Goal: Information Seeking & Learning: Learn about a topic

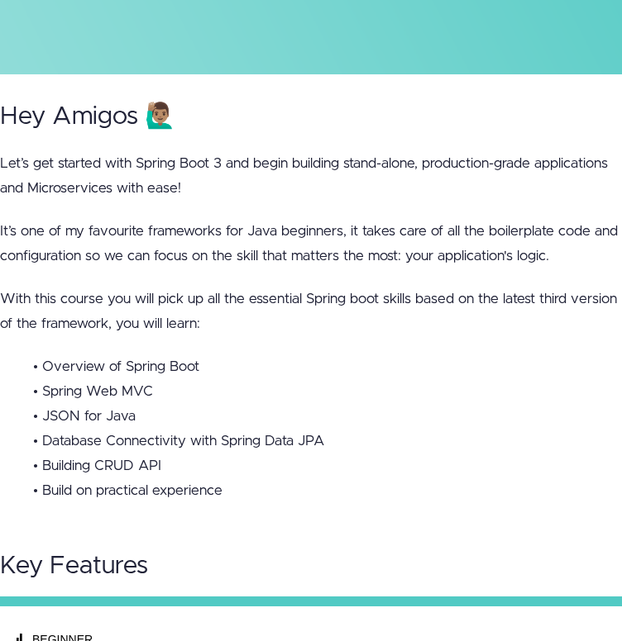
scroll to position [598, 0]
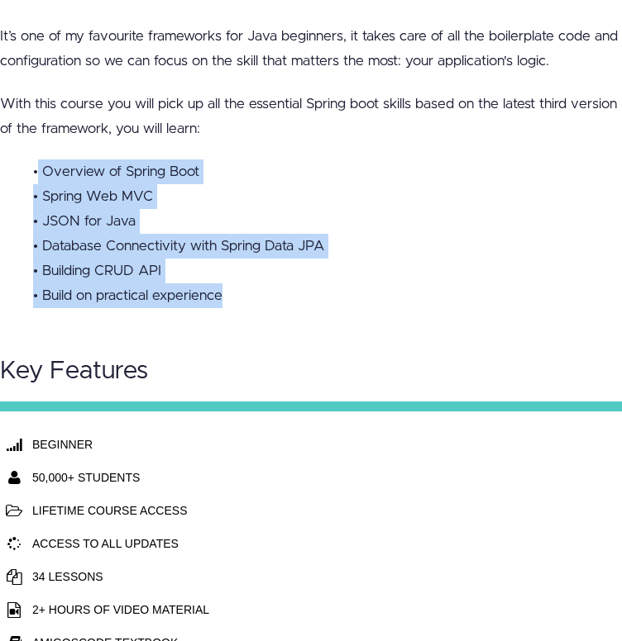
drag, startPoint x: 36, startPoint y: 164, endPoint x: 357, endPoint y: 300, distance: 348.2
click at [357, 300] on div "Hey Amigos 🙋🏽‍♂️ Let’s get started with Spring Boot 3 and begin building stand-…" at bounding box center [311, 104] width 622 height 450
click at [360, 284] on li "• Build on practical experience" at bounding box center [327, 296] width 589 height 25
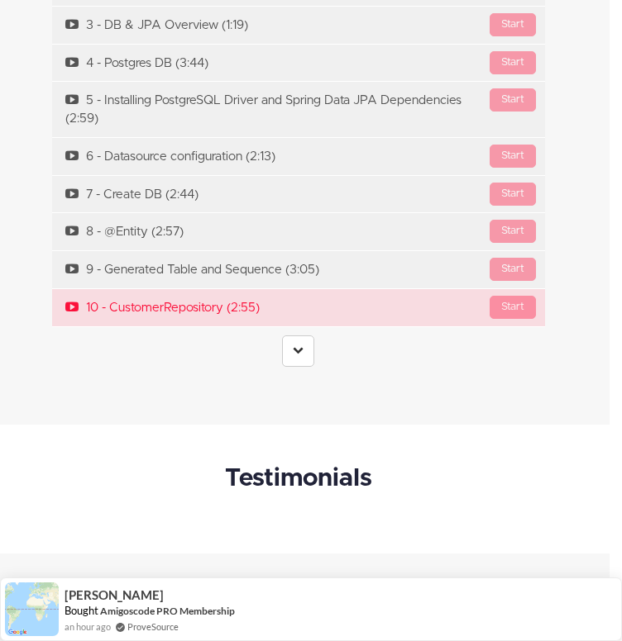
scroll to position [6033, 12]
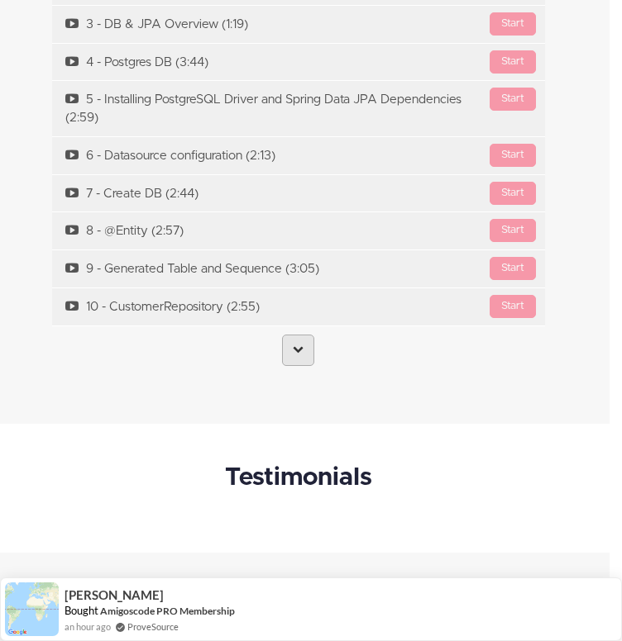
click at [298, 344] on icon at bounding box center [298, 349] width 11 height 11
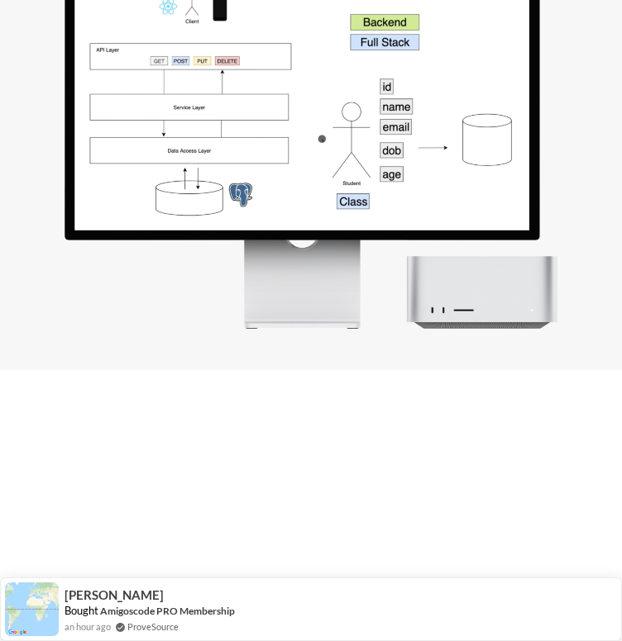
scroll to position [3286, 0]
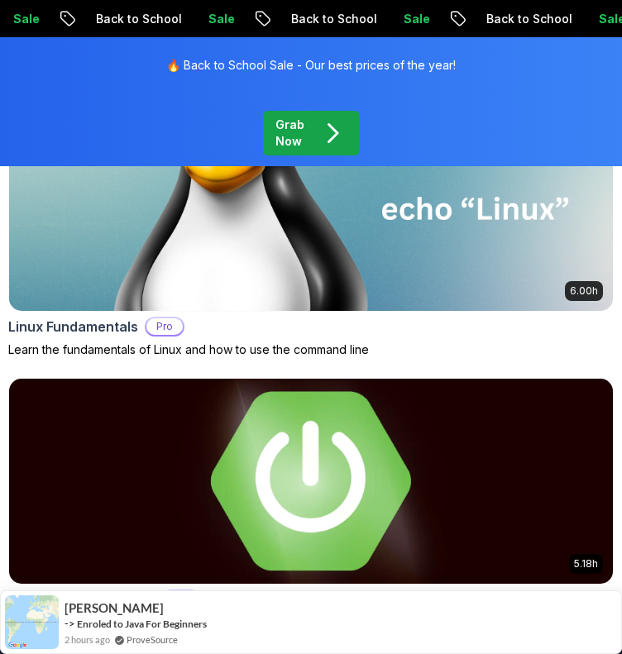
scroll to position [886, 0]
